Goal: Task Accomplishment & Management: Use online tool/utility

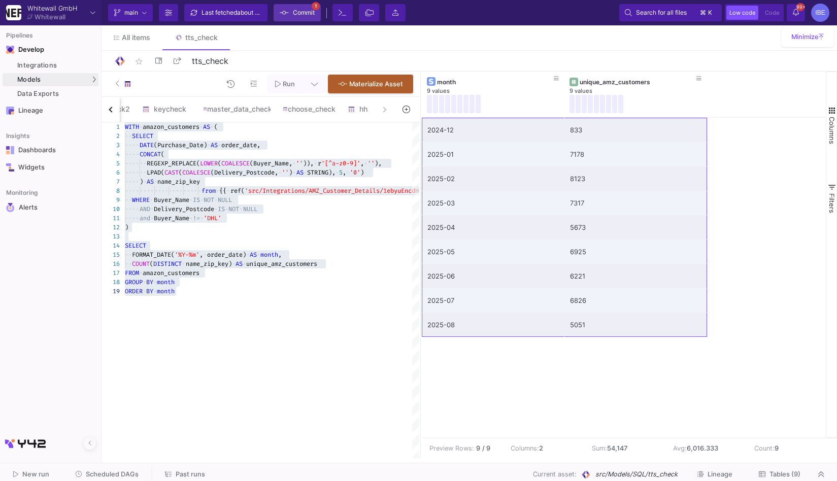
click at [296, 12] on span "Commit" at bounding box center [304, 12] width 22 height 15
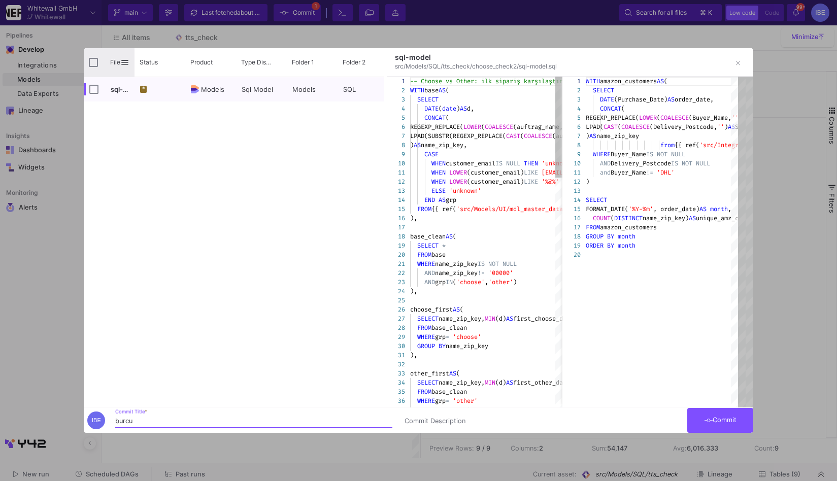
type input "burcu"
click at [92, 60] on input "Press Space to toggle all rows selection (unchecked)" at bounding box center [93, 62] width 9 height 9
checkbox input "true"
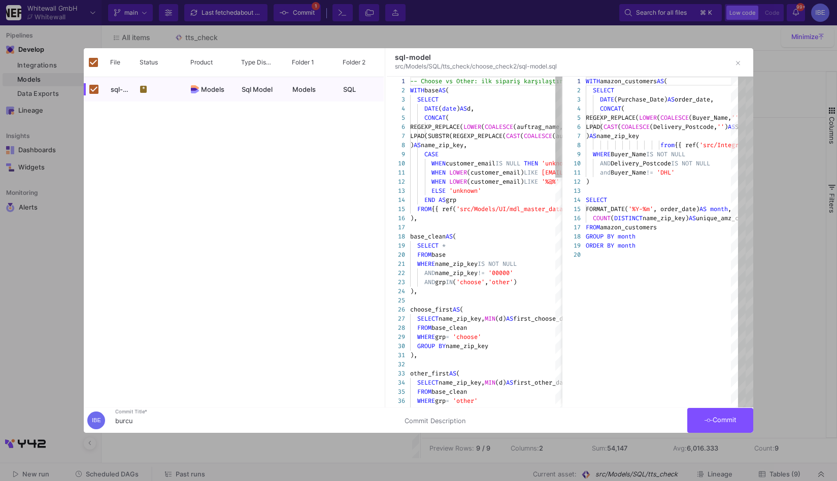
click at [720, 421] on span "Commit" at bounding box center [720, 420] width 32 height 8
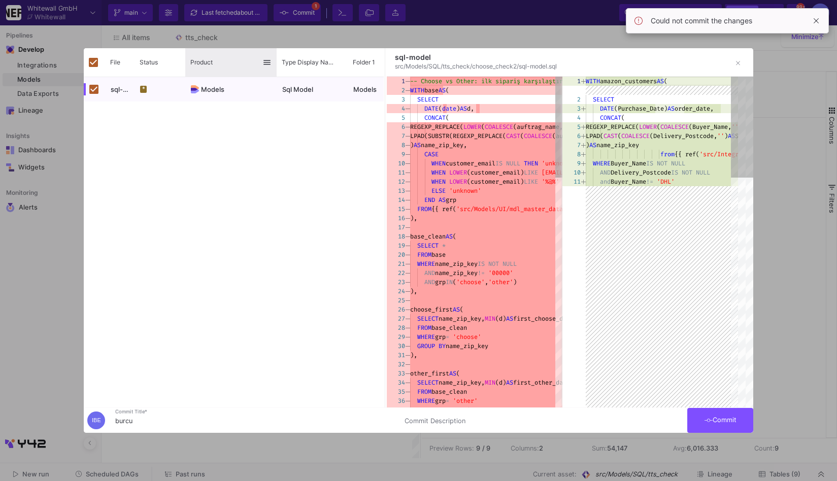
click at [261, 54] on div "Product" at bounding box center [226, 62] width 72 height 23
click at [266, 36] on div at bounding box center [418, 240] width 837 height 481
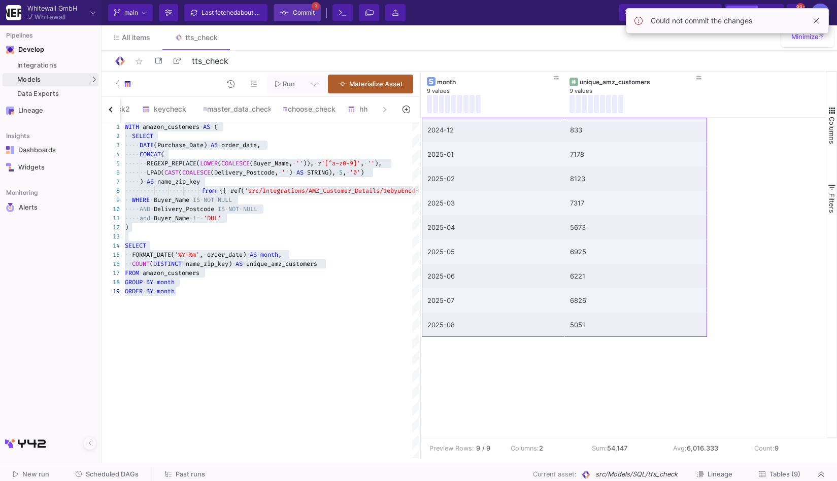
click at [309, 12] on span "Commit" at bounding box center [304, 12] width 22 height 15
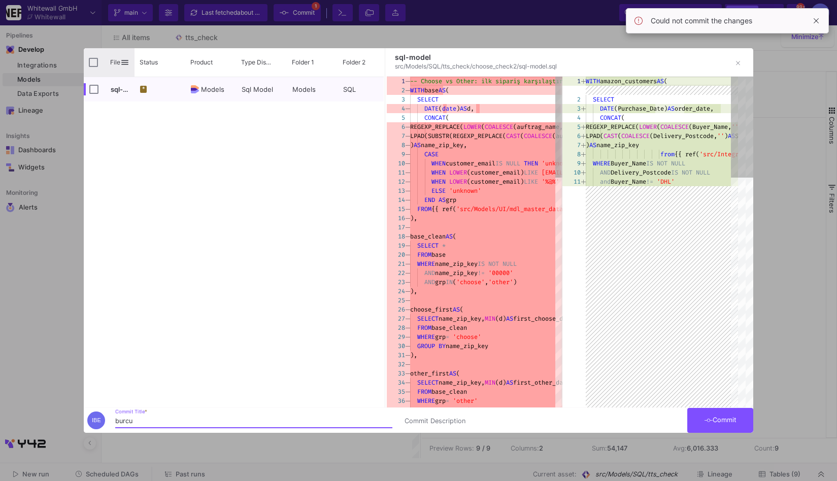
type input "burcu"
click at [94, 66] on input "Press Space to toggle all rows selection (unchecked)" at bounding box center [93, 62] width 9 height 9
checkbox input "true"
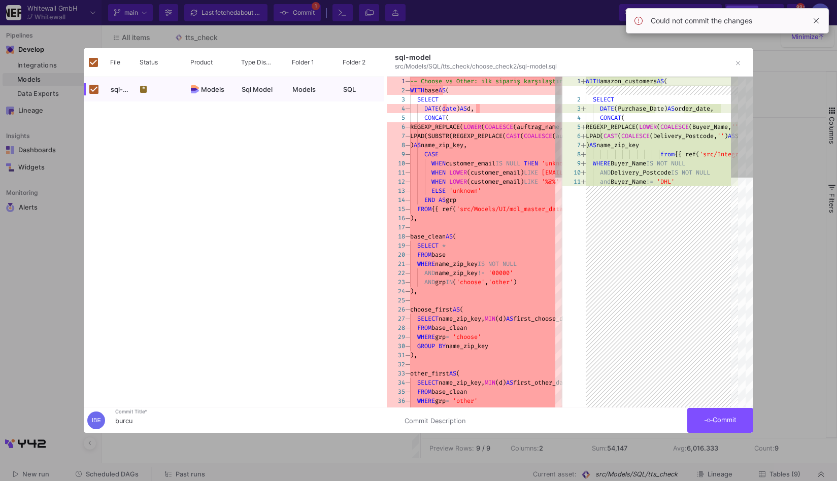
click at [746, 413] on button "Commit" at bounding box center [720, 420] width 66 height 25
